Goal: Check status

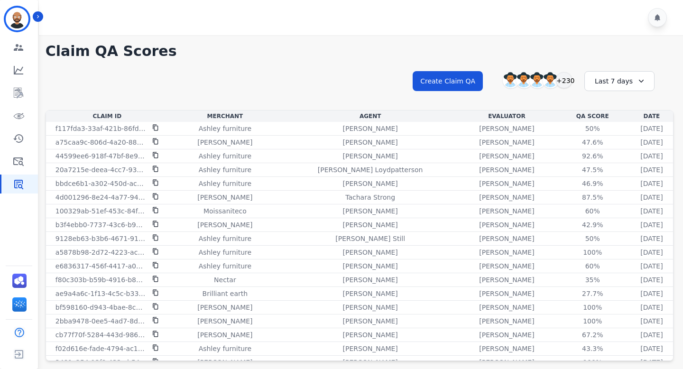
scroll to position [360, 0]
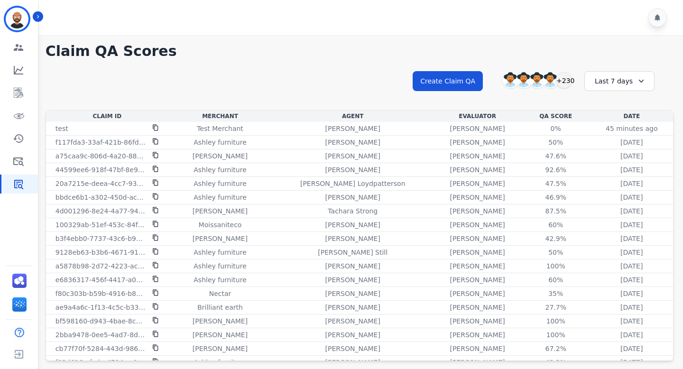
click at [644, 83] on icon at bounding box center [640, 80] width 9 height 9
click at [615, 152] on li "Last 14 days" at bounding box center [625, 150] width 47 height 9
click at [621, 80] on div "Last 14 days" at bounding box center [616, 81] width 70 height 20
click at [608, 115] on li "[DATE]" at bounding box center [621, 115] width 47 height 9
